Goal: Information Seeking & Learning: Learn about a topic

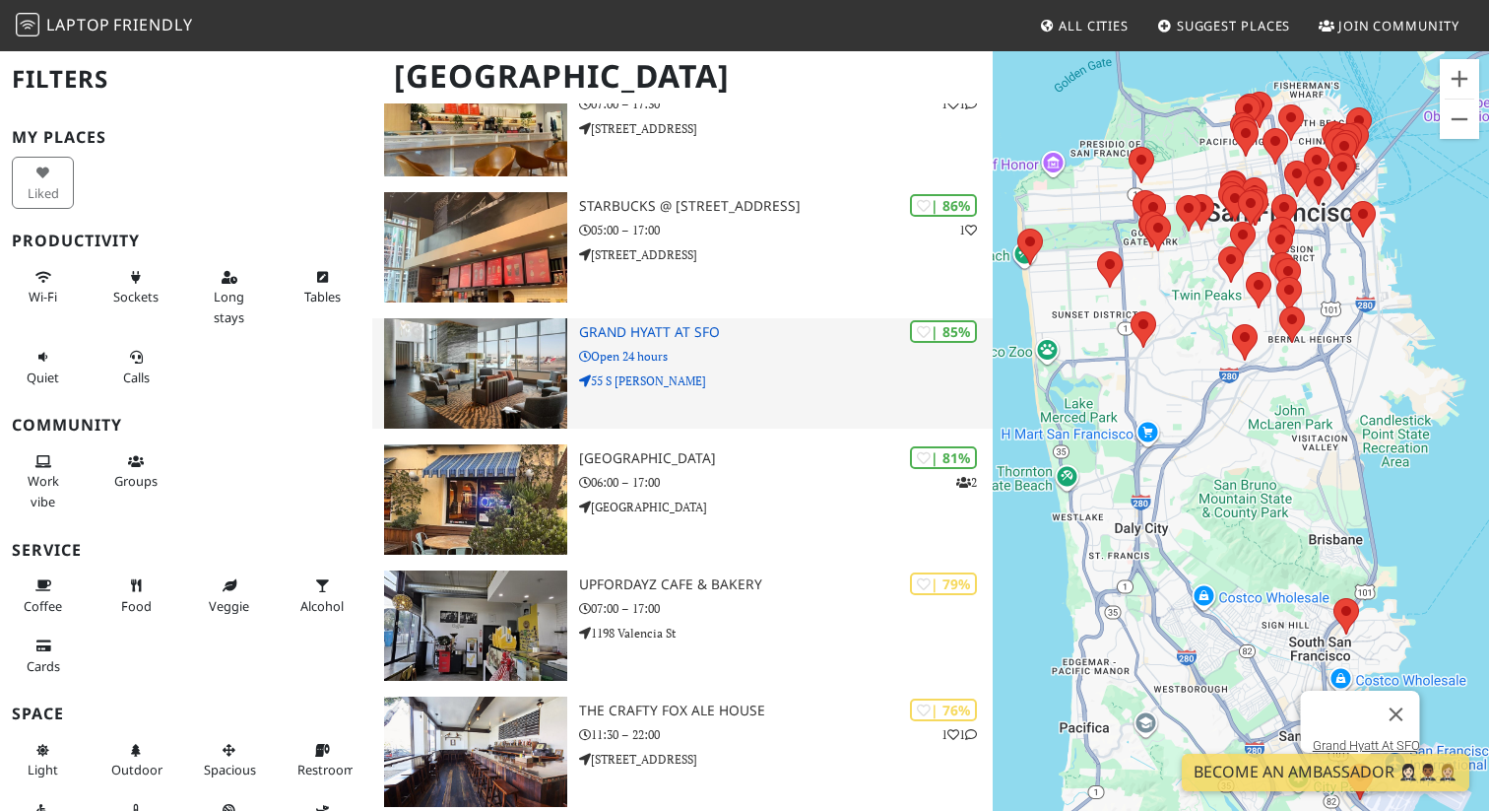
scroll to position [739, 0]
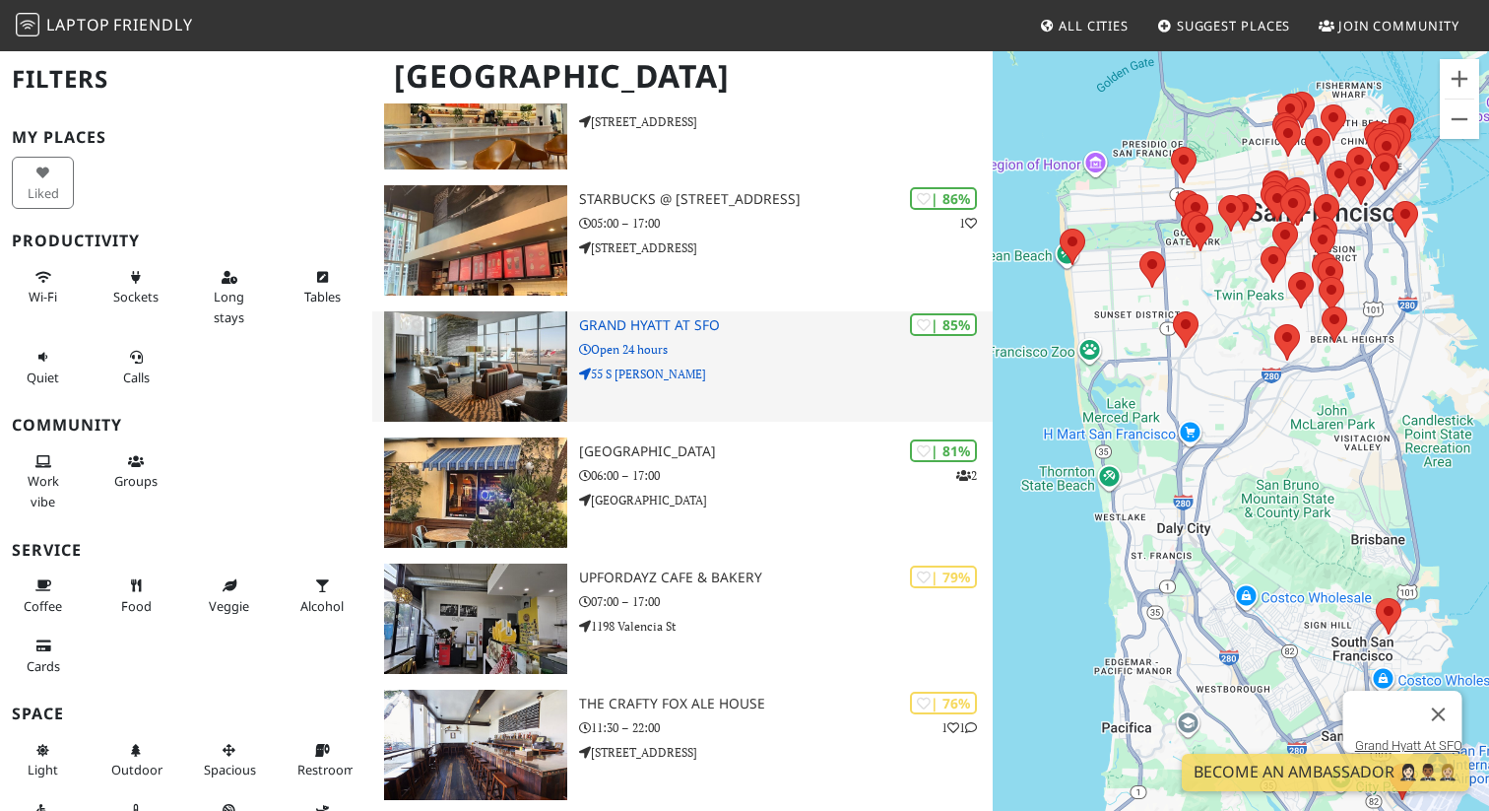
click at [625, 346] on p "Open 24 hours" at bounding box center [786, 349] width 414 height 19
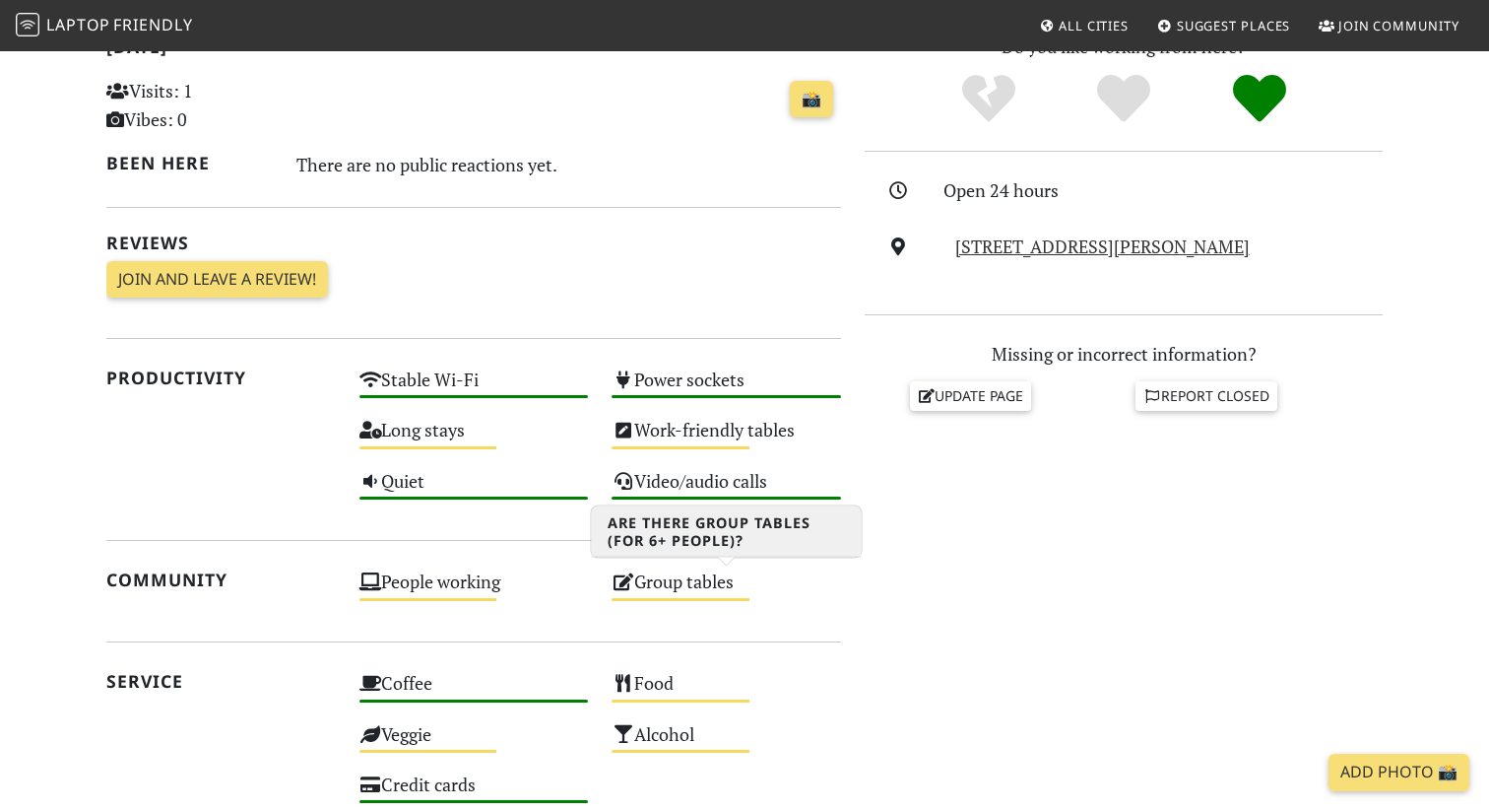
scroll to position [379, 0]
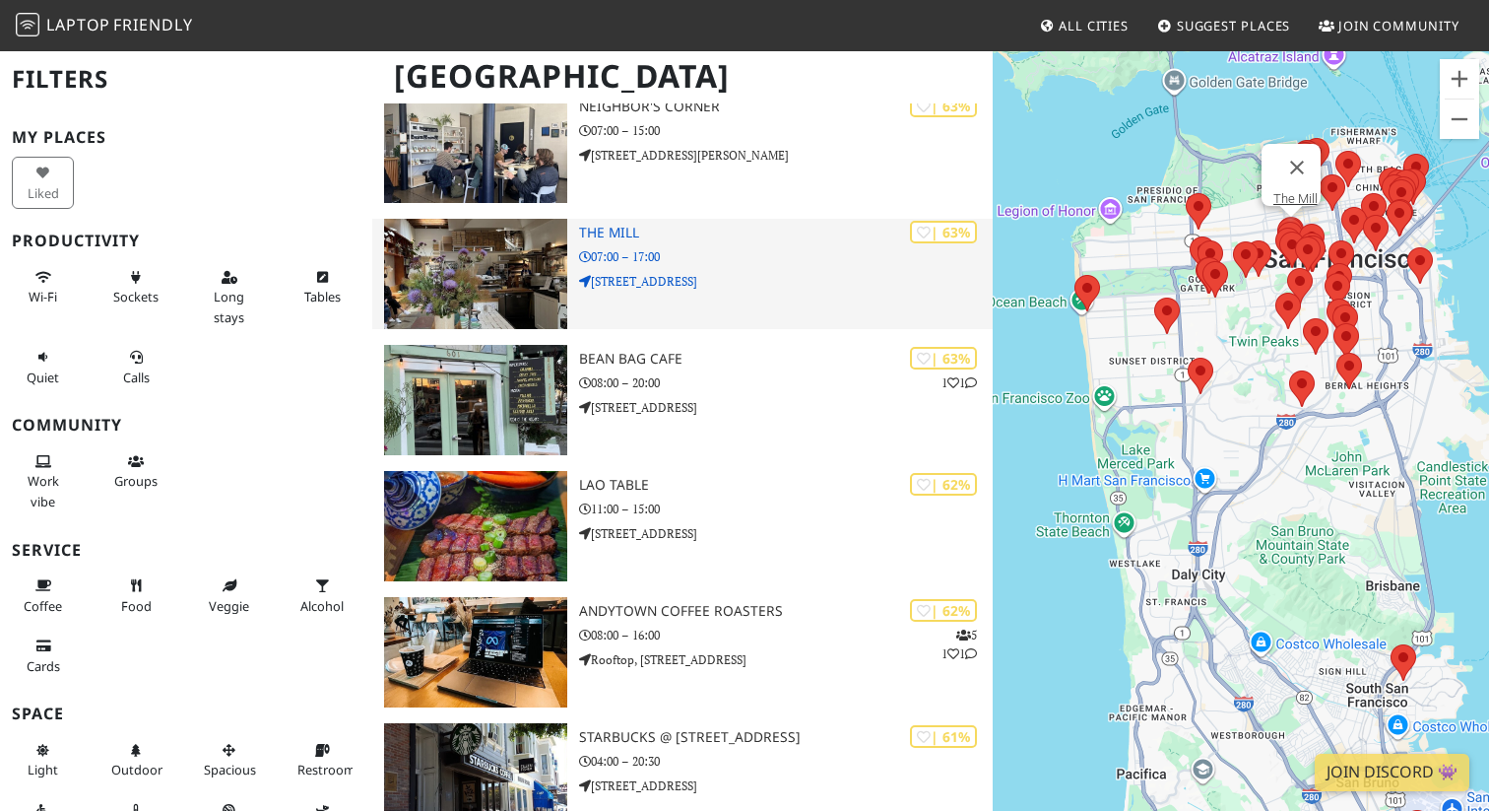
scroll to position [3481, 0]
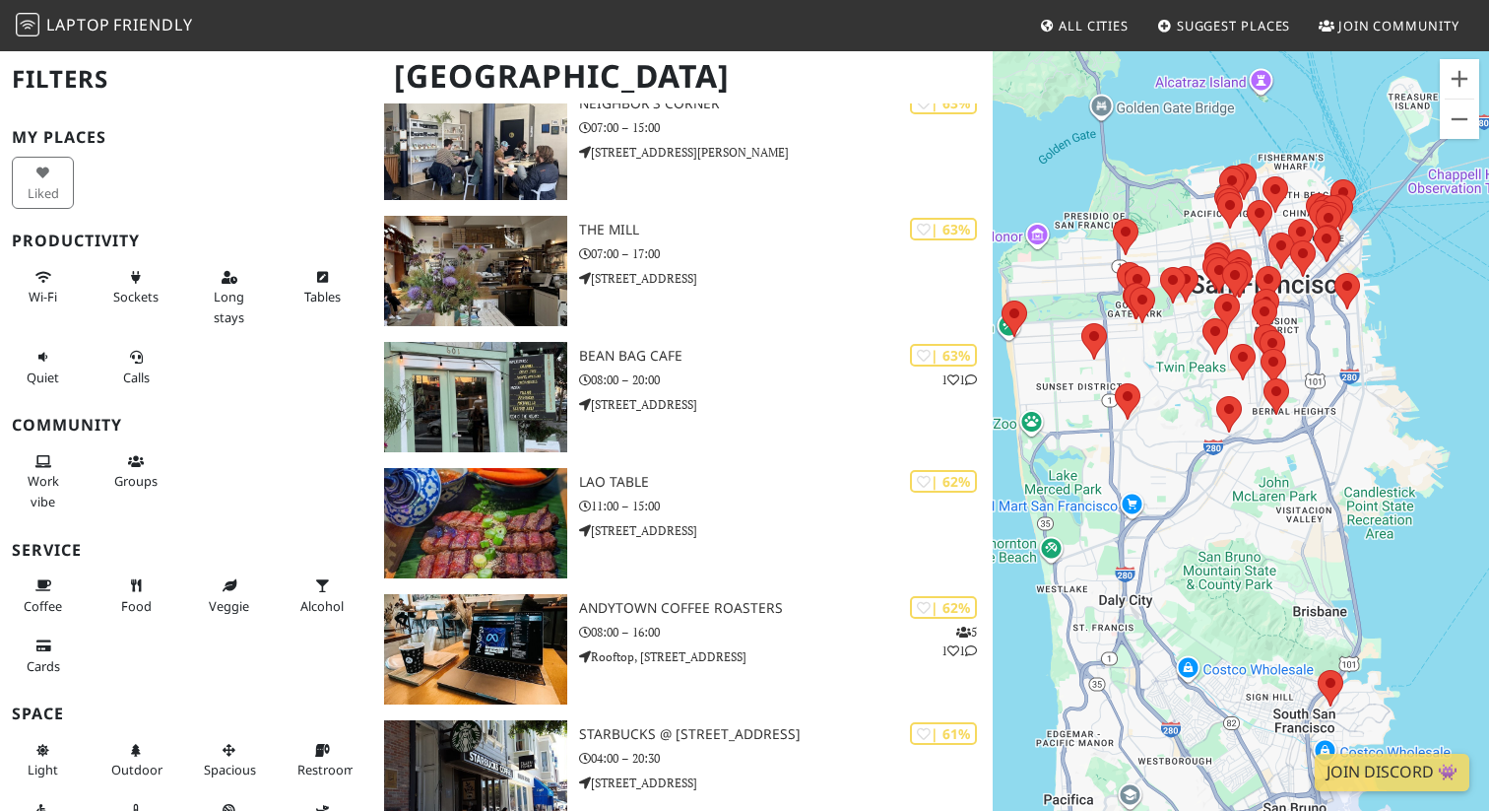
drag, startPoint x: 578, startPoint y: 611, endPoint x: 1267, endPoint y: 2, distance: 918.9
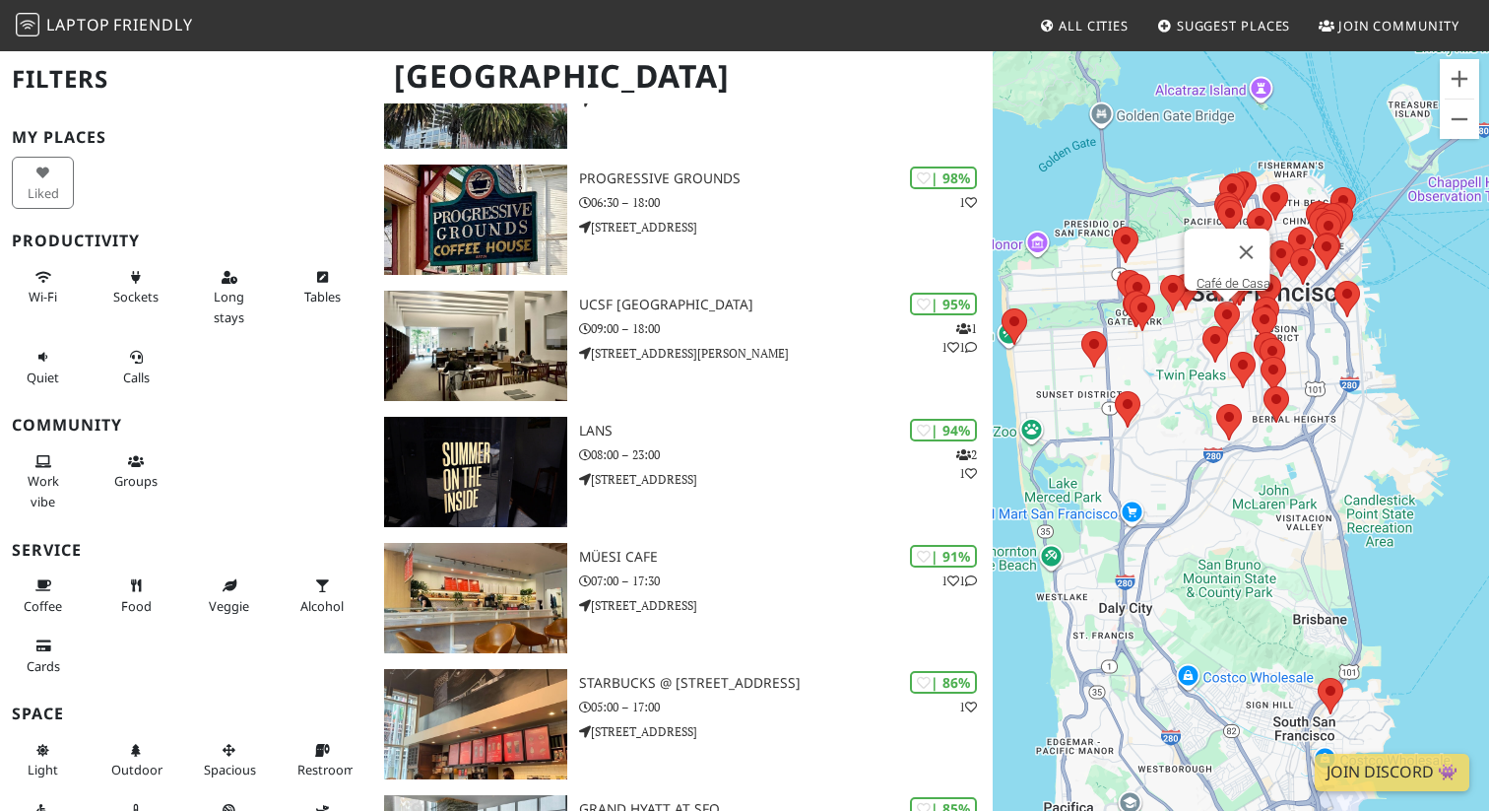
scroll to position [0, 0]
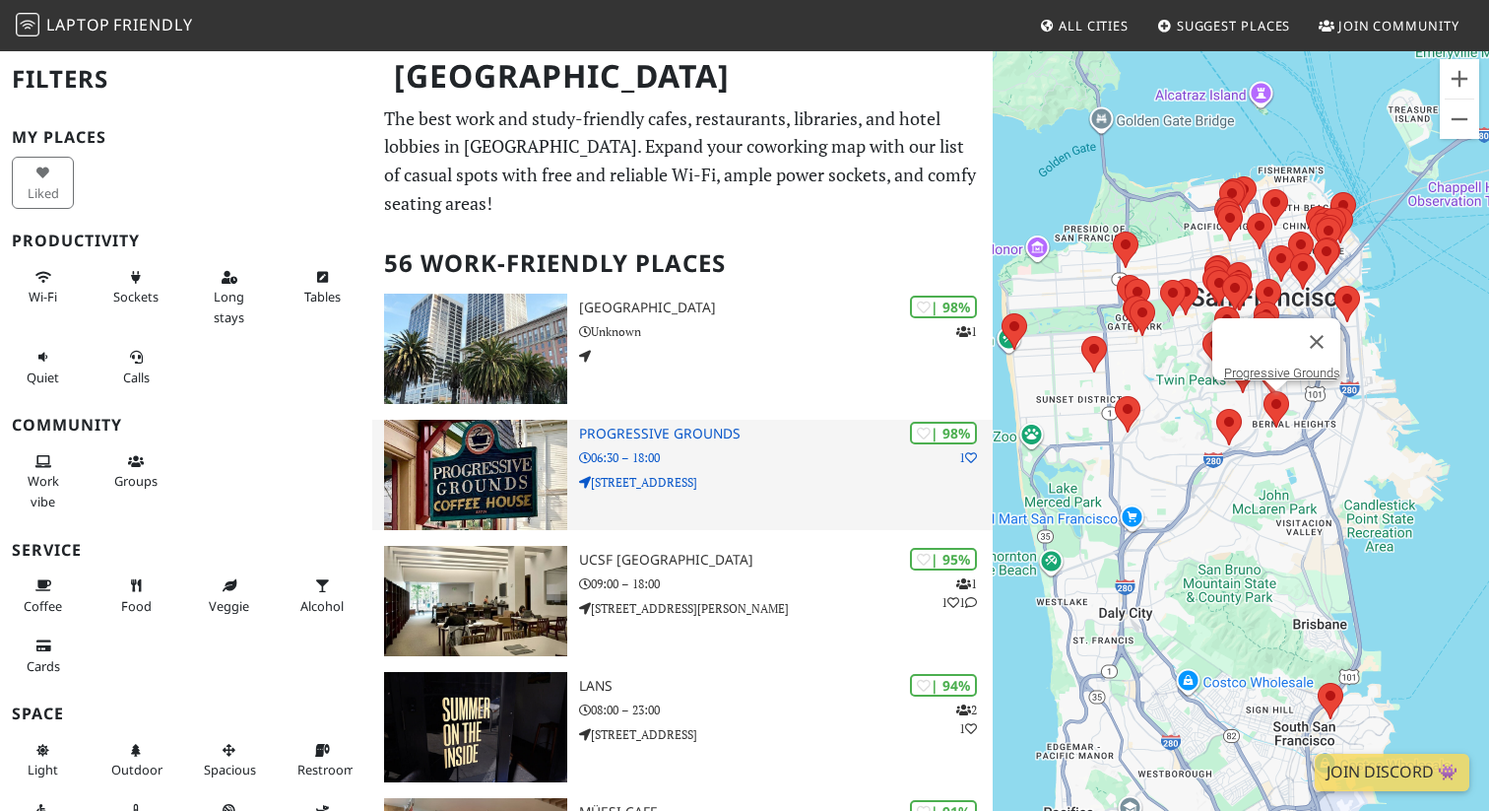
click at [601, 422] on div "| 98% 1 Progressive Grounds 06:30 – 18:00 400 Cortland Ave" at bounding box center [786, 475] width 414 height 110
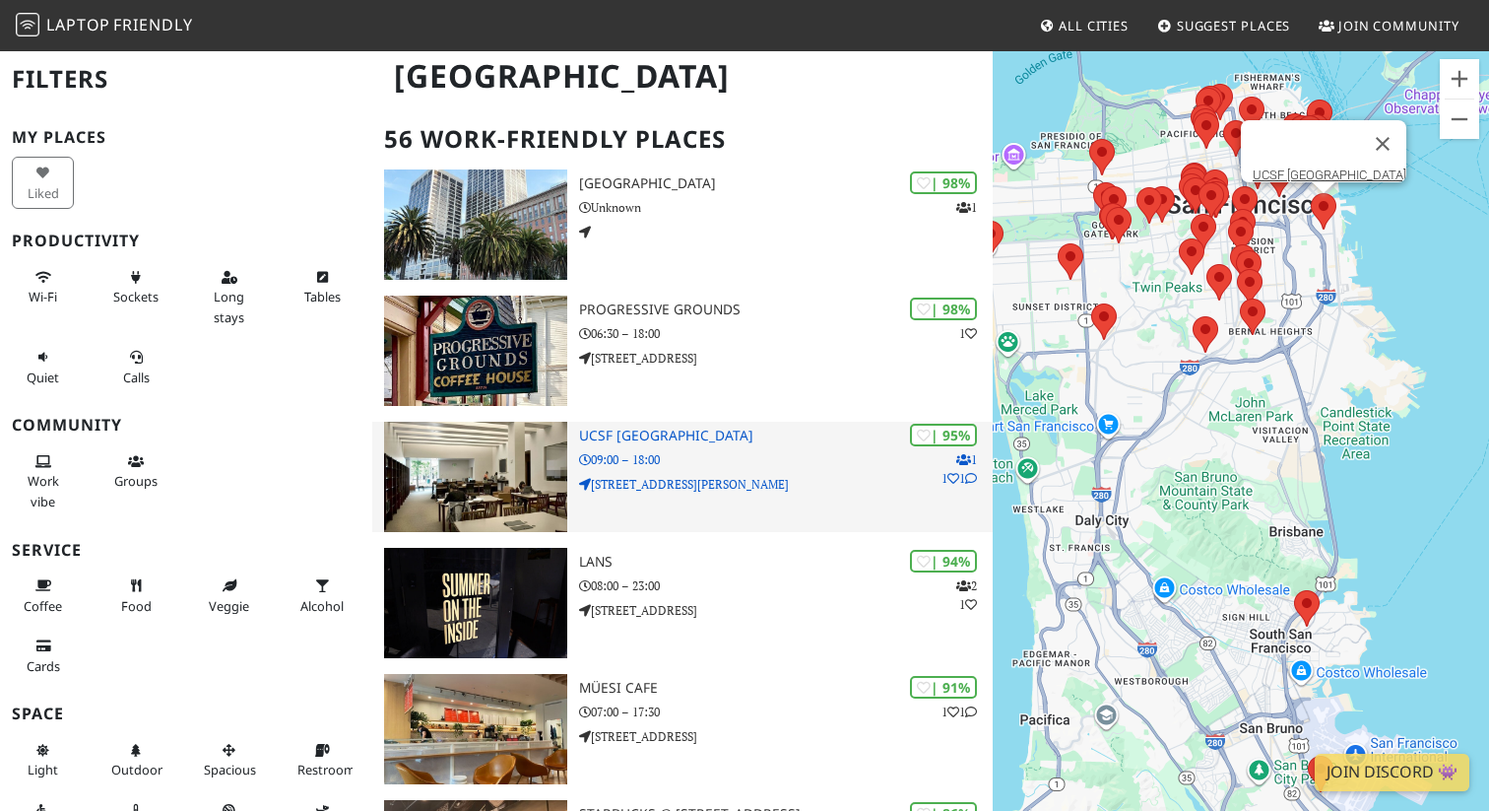
scroll to position [215, 0]
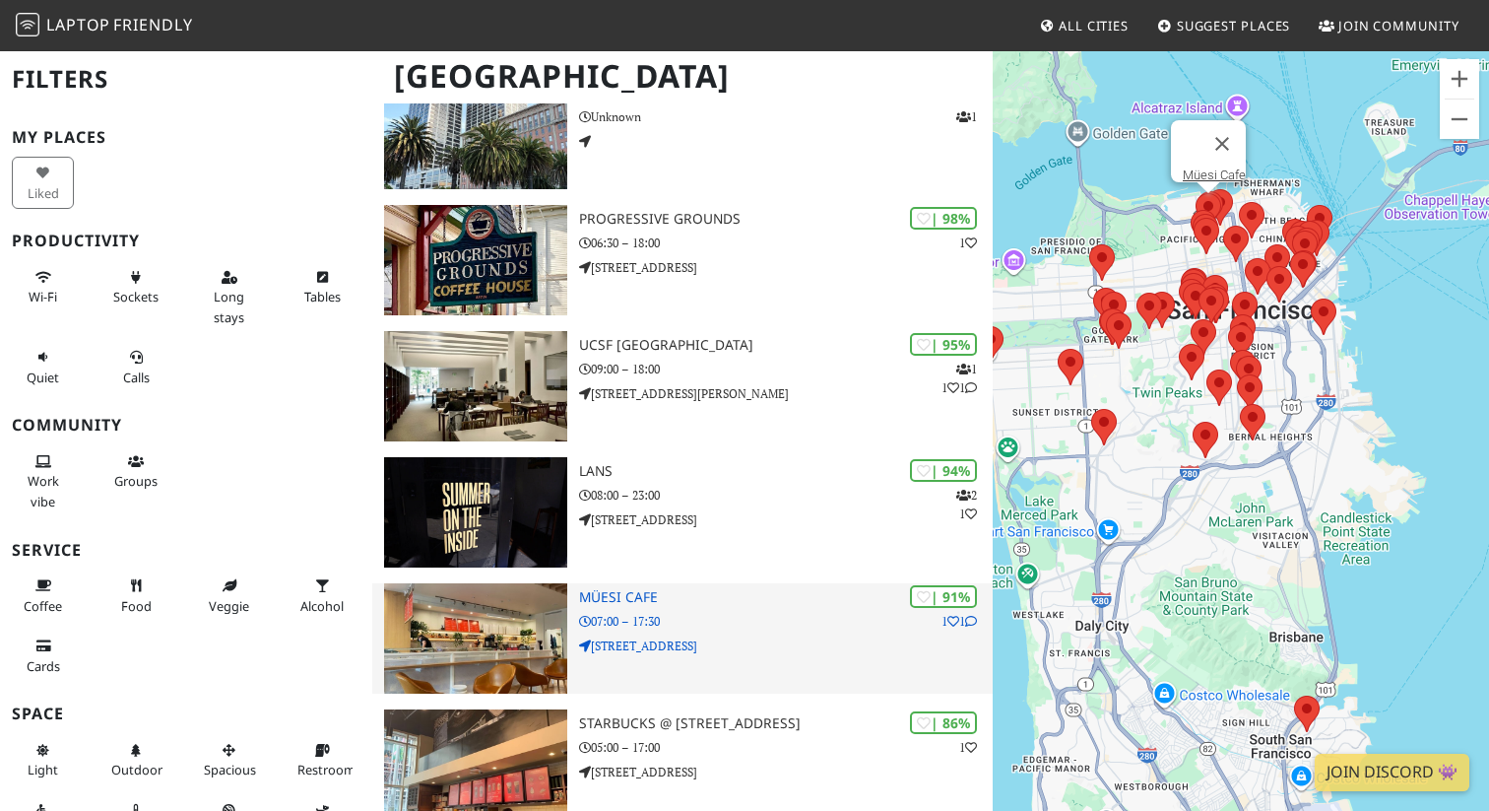
click at [588, 606] on div "| 91% 1 1 Müesi Cafe 07:00 – 17:30 [STREET_ADDRESS]" at bounding box center [786, 638] width 414 height 110
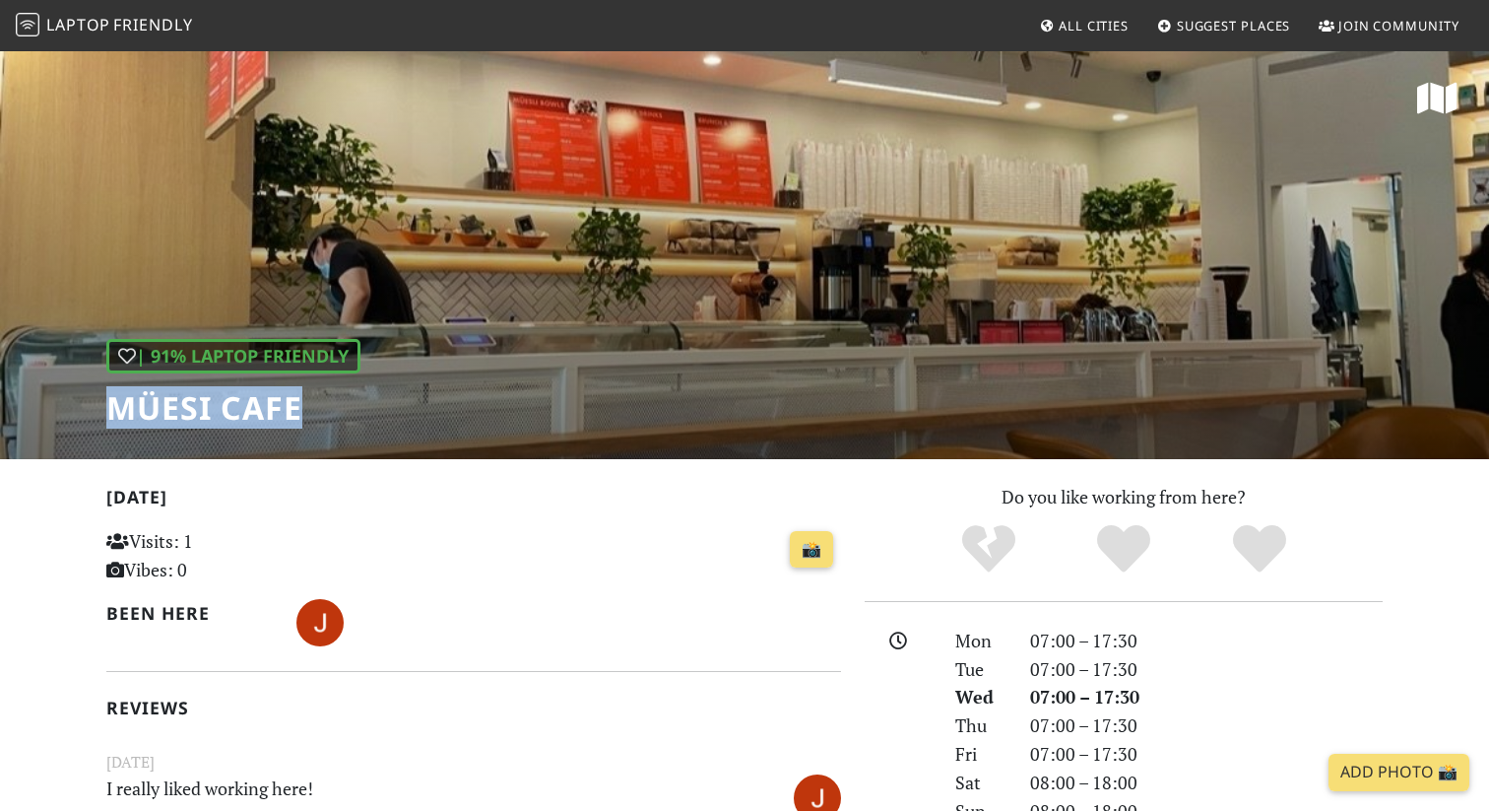
drag, startPoint x: 99, startPoint y: 406, endPoint x: 357, endPoint y: 406, distance: 257.0
click at [357, 406] on div "| 91% Laptop Friendly Müesi Cafe" at bounding box center [744, 254] width 1489 height 410
copy h1 "Müesi Cafe"
